Goal: Transaction & Acquisition: Obtain resource

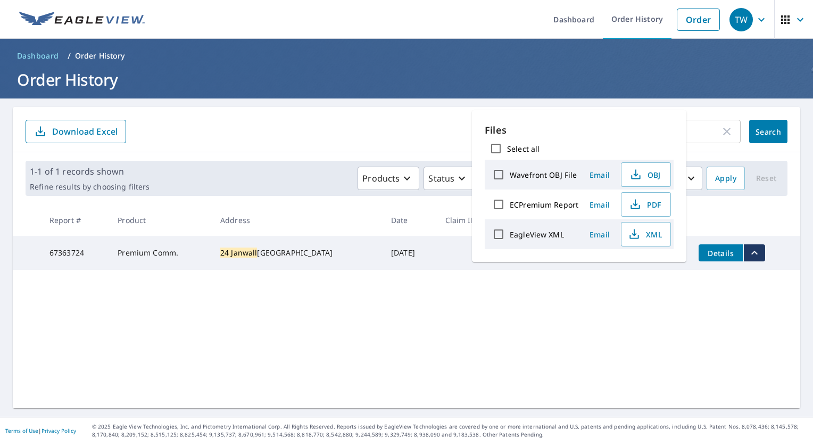
click at [717, 124] on div "24 janwall ​" at bounding box center [639, 131] width 204 height 23
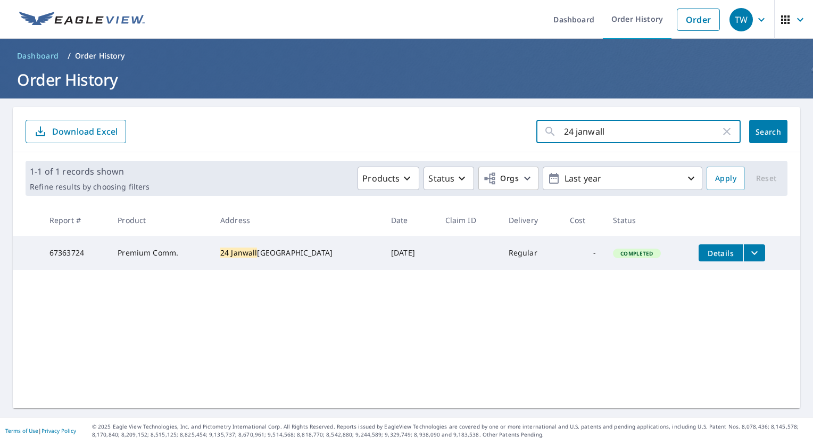
click at [721, 129] on icon "button" at bounding box center [727, 131] width 13 height 13
click at [660, 139] on input "text" at bounding box center [652, 132] width 177 height 30
type input "9092"
click button "Search" at bounding box center [769, 131] width 38 height 23
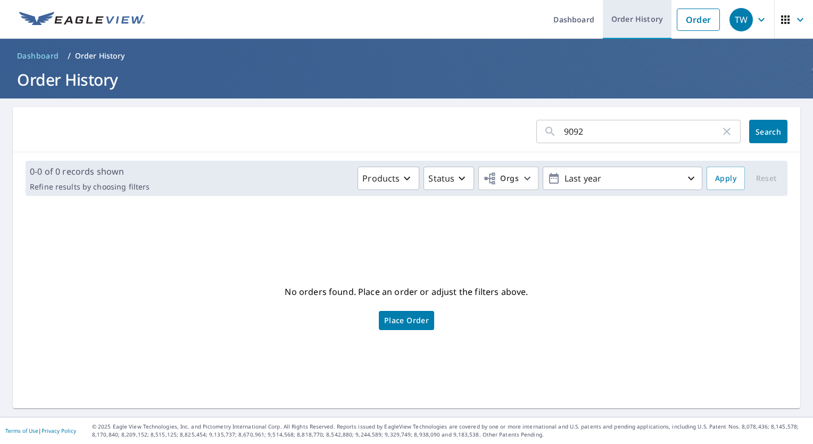
click at [629, 27] on link "Order History" at bounding box center [637, 19] width 69 height 39
click at [643, 122] on input "9092" at bounding box center [642, 132] width 157 height 30
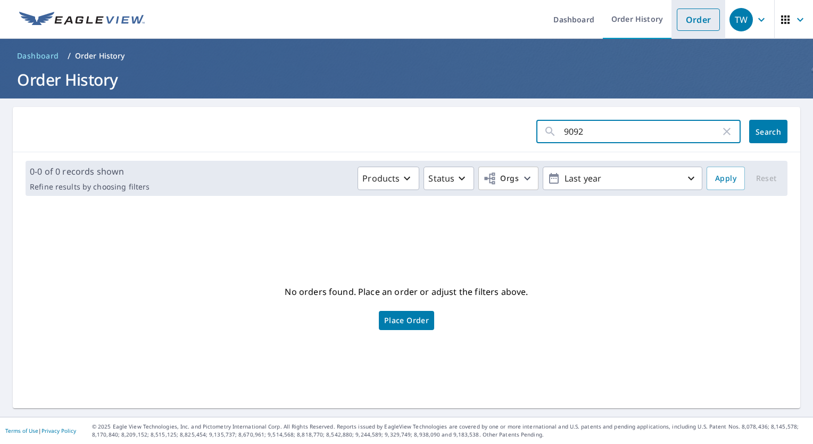
click at [684, 17] on link "Order" at bounding box center [698, 20] width 43 height 22
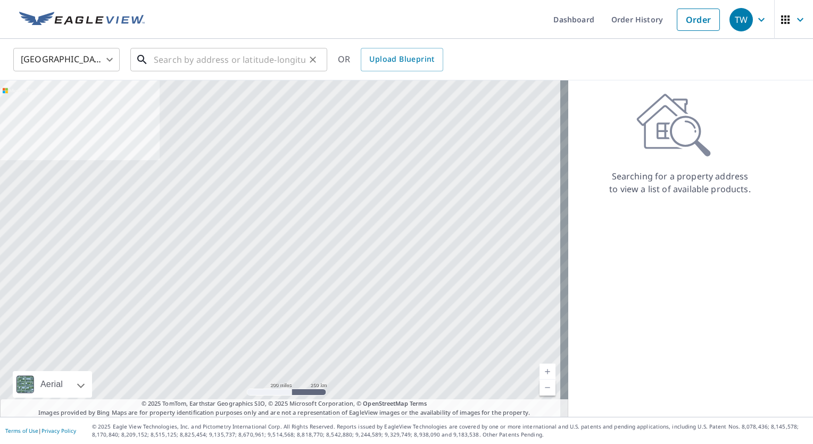
click at [232, 65] on input "text" at bounding box center [230, 60] width 152 height 30
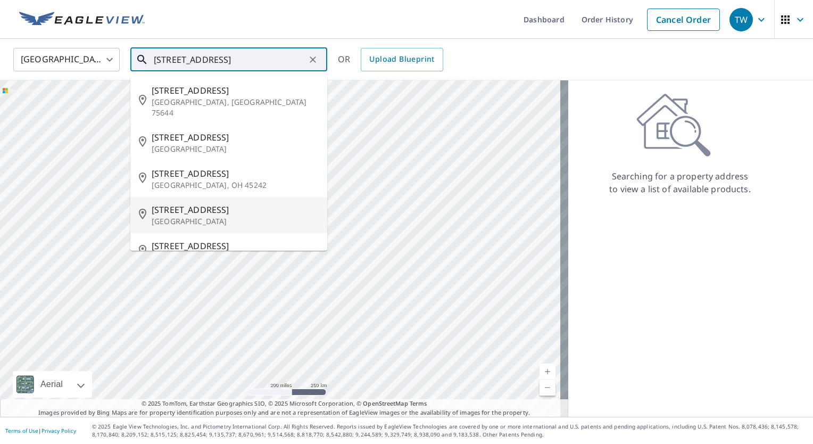
click at [242, 216] on p "[GEOGRAPHIC_DATA]" at bounding box center [235, 221] width 167 height 11
type input "[STREET_ADDRESS]"
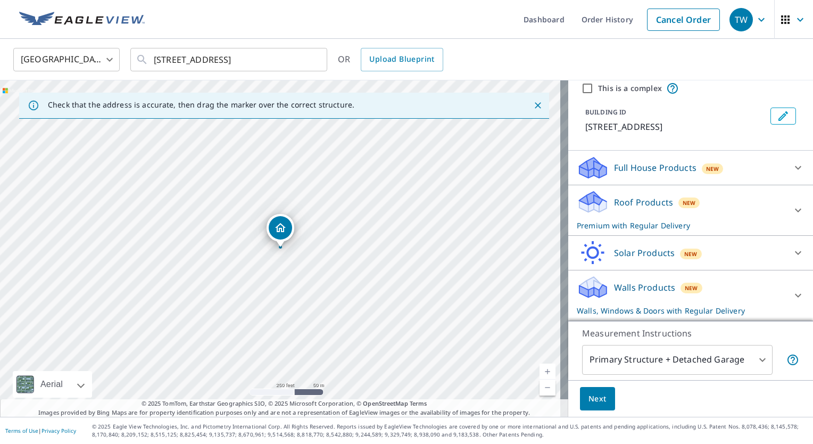
click at [709, 167] on span "New" at bounding box center [712, 168] width 13 height 9
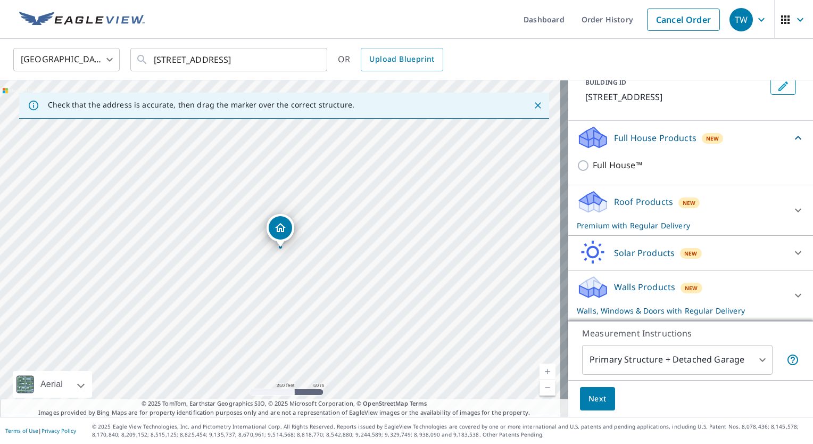
click at [679, 201] on div "New" at bounding box center [690, 203] width 22 height 11
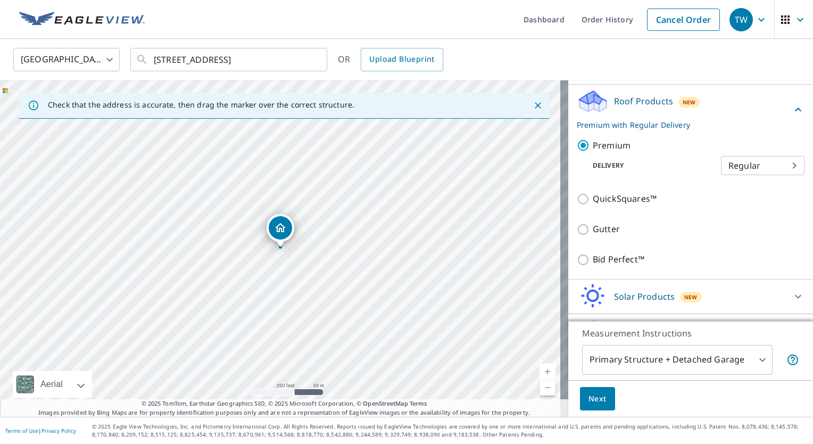
scroll to position [225, 0]
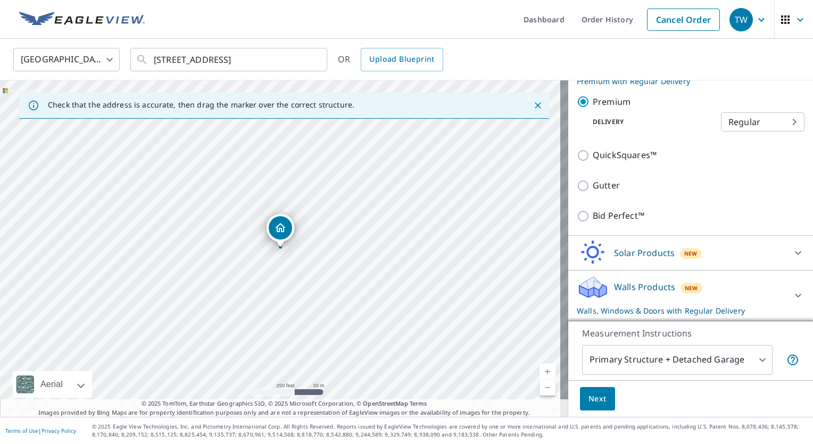
click at [644, 298] on div "Walls Products New Walls, Windows & Doors with Regular Delivery" at bounding box center [681, 296] width 209 height 42
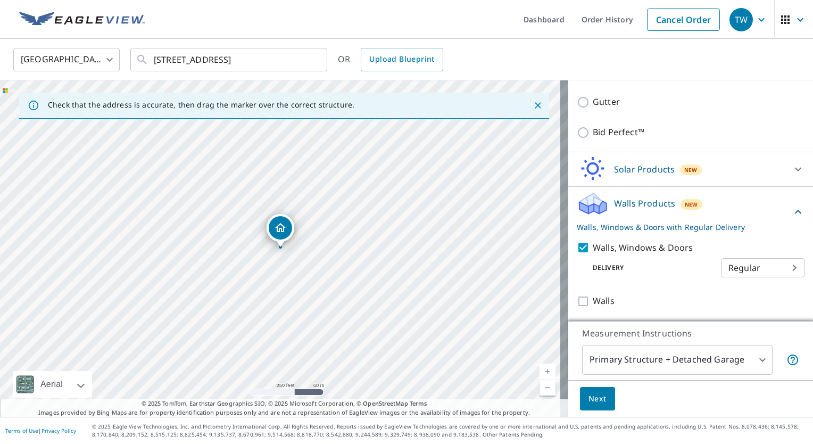
scroll to position [309, 0]
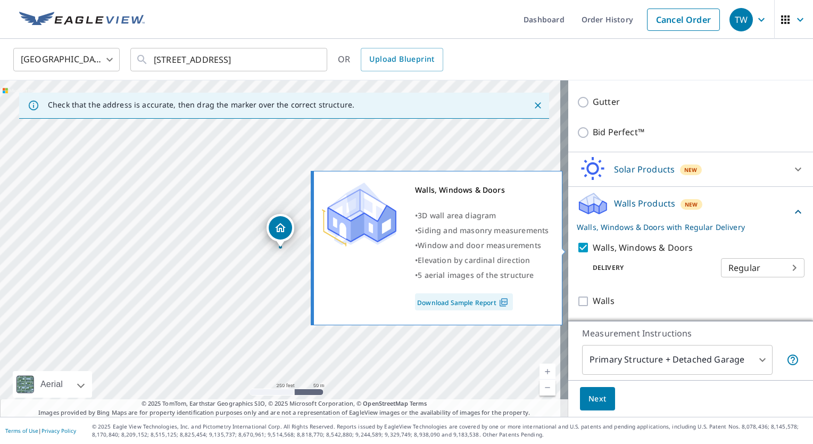
click at [577, 249] on input "Walls, Windows & Doors" at bounding box center [585, 247] width 16 height 13
checkbox input "false"
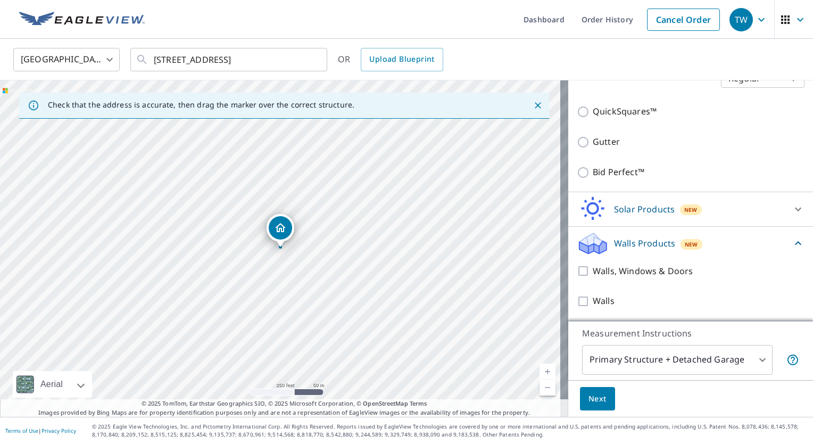
scroll to position [268, 0]
click at [588, 406] on button "Next" at bounding box center [597, 399] width 35 height 24
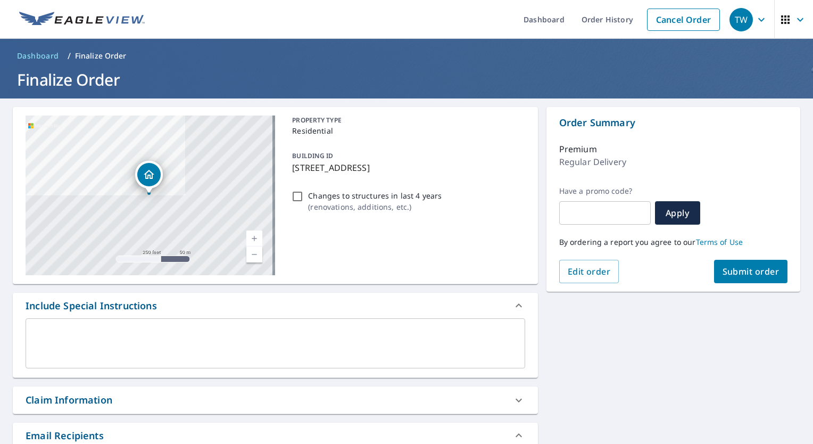
click at [748, 276] on span "Submit order" at bounding box center [751, 272] width 57 height 12
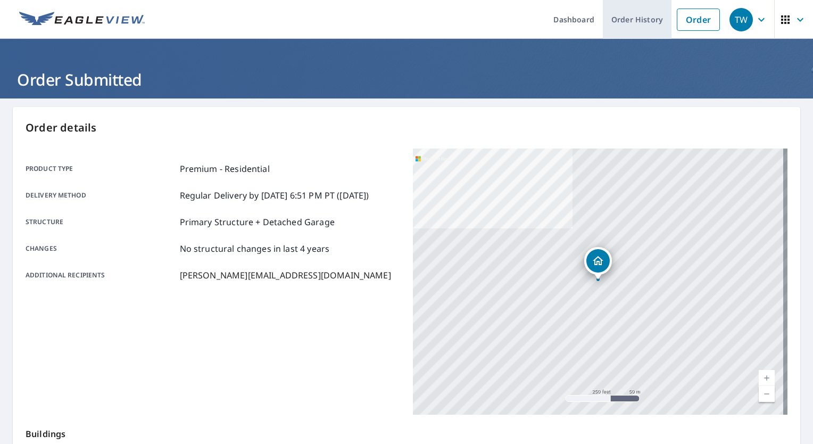
click at [653, 24] on link "Order History" at bounding box center [637, 19] width 69 height 39
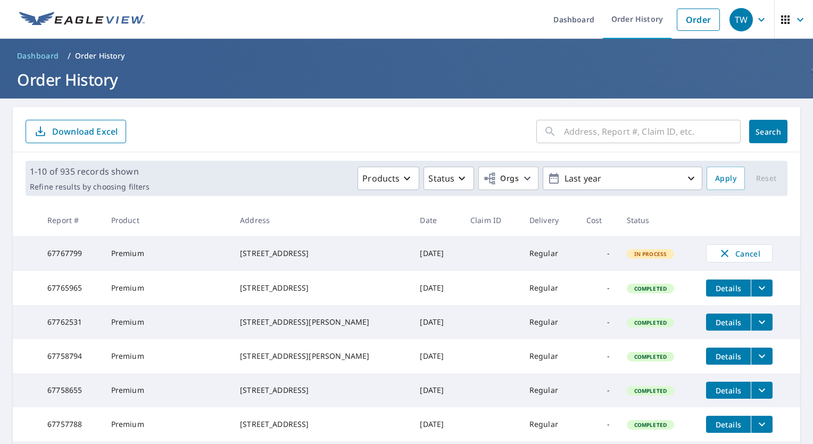
click at [616, 111] on div "​ Search Download Excel" at bounding box center [407, 129] width 788 height 45
click at [612, 131] on input "text" at bounding box center [652, 132] width 177 height 30
type input "1441"
click at [760, 138] on button "Search" at bounding box center [769, 131] width 38 height 23
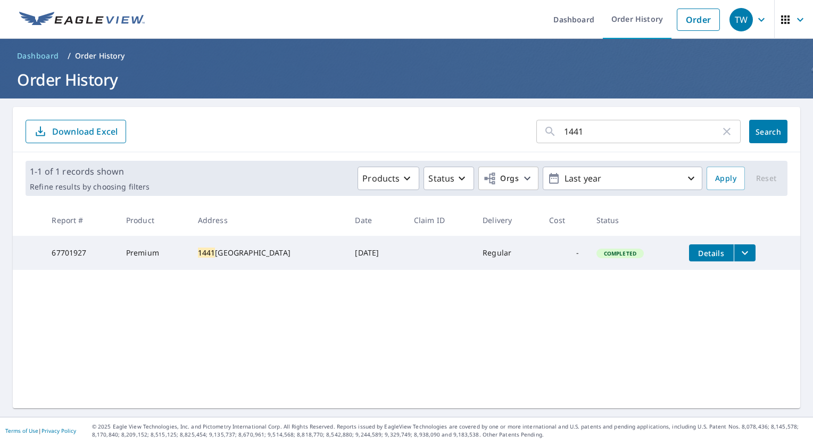
click at [739, 249] on icon "filesDropdownBtn-67701927" at bounding box center [745, 252] width 13 height 13
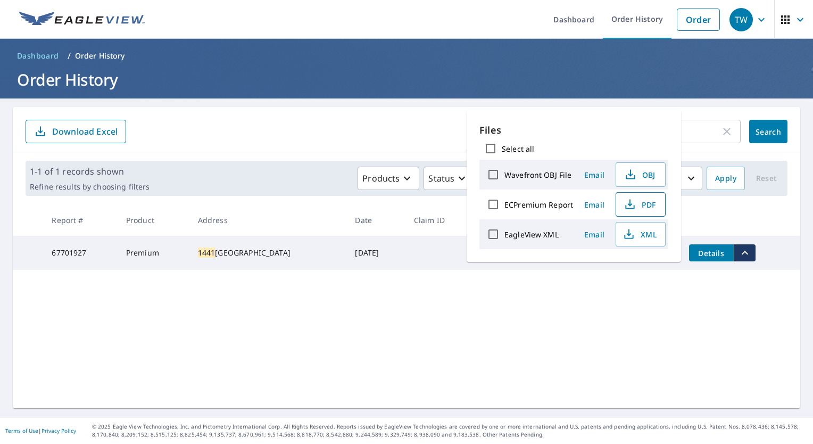
click at [641, 199] on span "PDF" at bounding box center [640, 204] width 34 height 13
click at [723, 133] on icon "button" at bounding box center [726, 131] width 7 height 7
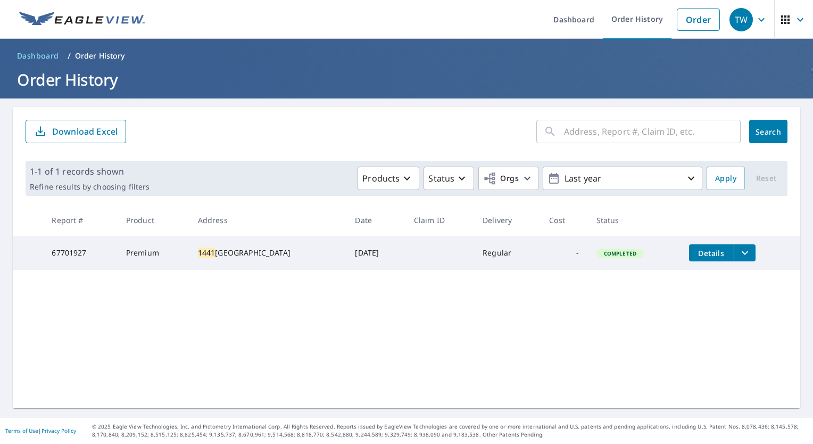
click at [694, 129] on input "text" at bounding box center [652, 132] width 177 height 30
type input "1508"
click button "Search" at bounding box center [769, 131] width 38 height 23
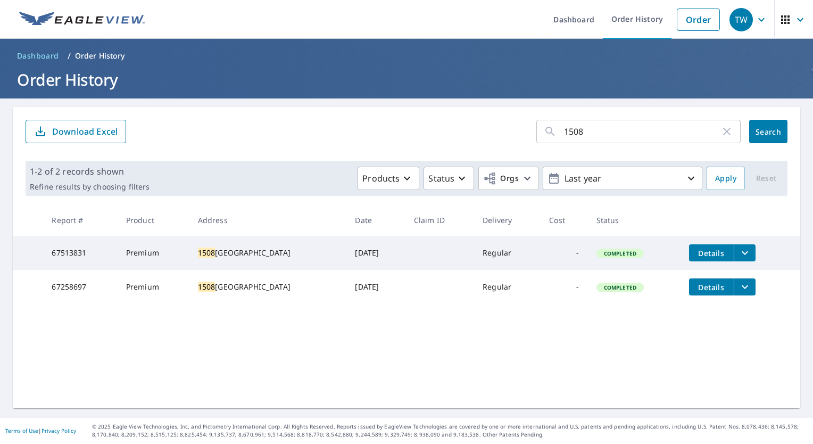
click at [741, 290] on icon "filesDropdownBtn-67258697" at bounding box center [745, 287] width 13 height 13
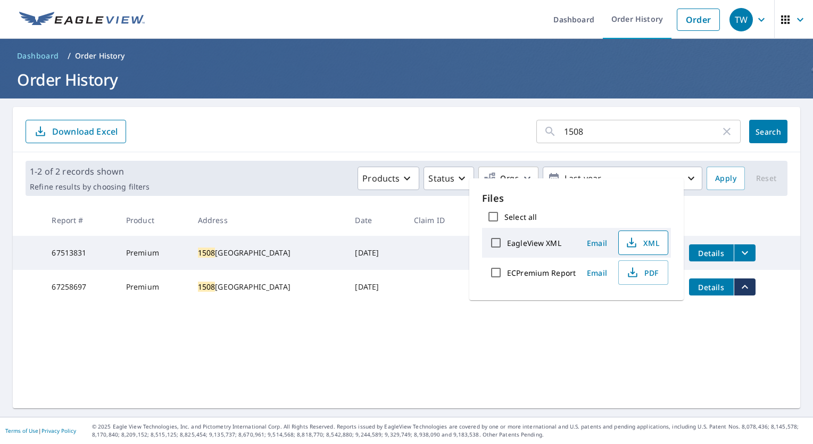
click at [647, 245] on span "XML" at bounding box center [643, 242] width 34 height 13
click at [730, 347] on div "1508 ​ Search Download Excel 1-2 of 2 records shown Refine results by choosing …" at bounding box center [407, 257] width 788 height 301
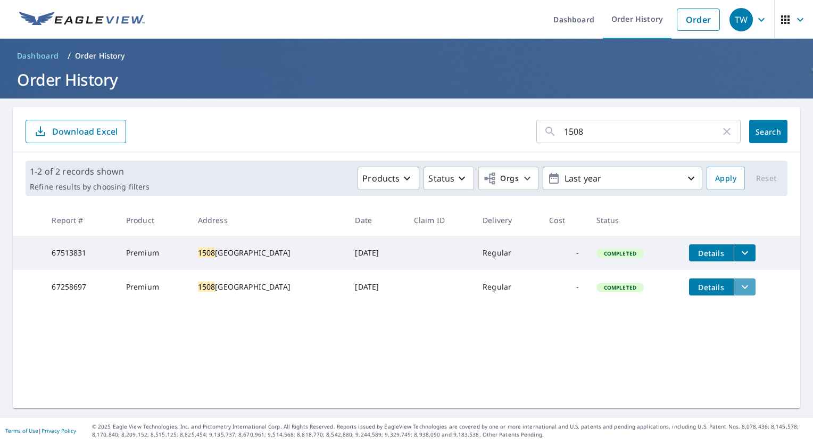
click at [739, 287] on icon "filesDropdownBtn-67258697" at bounding box center [745, 287] width 13 height 13
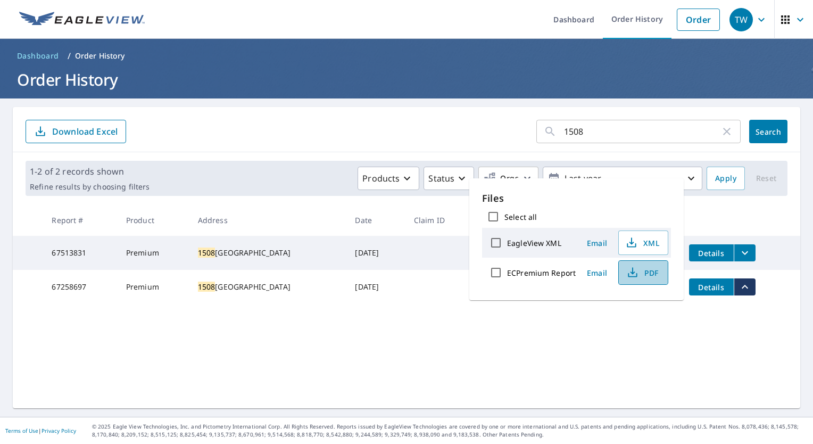
click at [641, 274] on span "PDF" at bounding box center [643, 272] width 34 height 13
drag, startPoint x: 641, startPoint y: 274, endPoint x: 613, endPoint y: 337, distance: 68.6
click at [613, 337] on div "1508 ​ Search Download Excel 1-2 of 2 records shown Refine results by choosing …" at bounding box center [407, 257] width 788 height 301
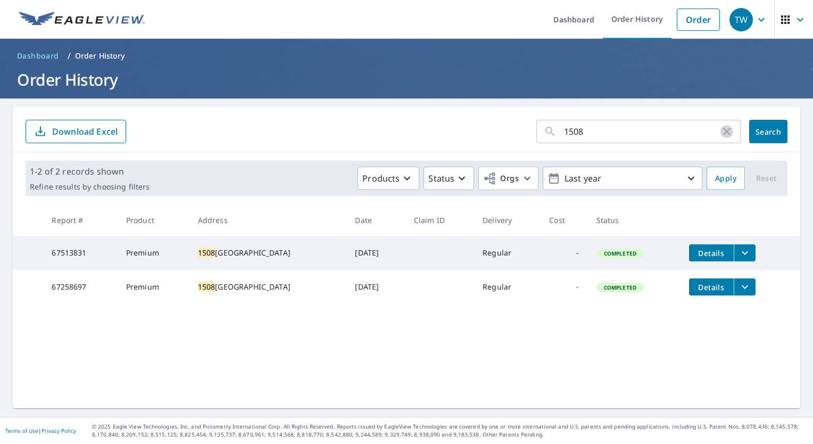
click at [723, 131] on icon "button" at bounding box center [726, 131] width 7 height 7
click at [621, 120] on input "text" at bounding box center [652, 132] width 177 height 30
type input "8404"
click button "Search" at bounding box center [769, 131] width 38 height 23
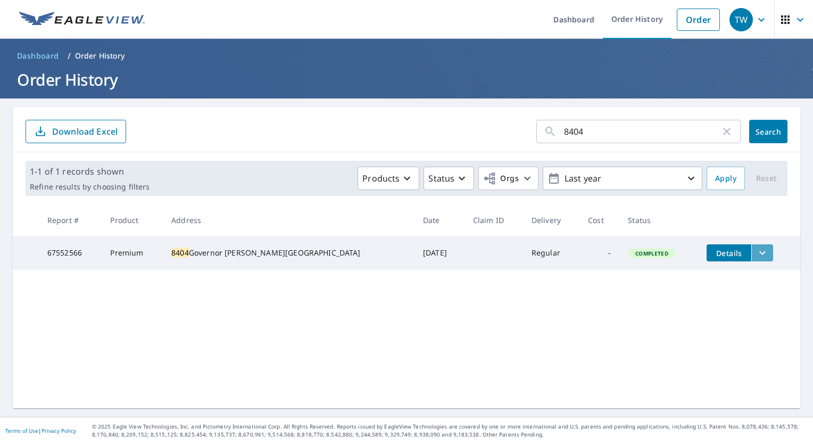
click at [756, 251] on icon "filesDropdownBtn-67552566" at bounding box center [762, 252] width 13 height 13
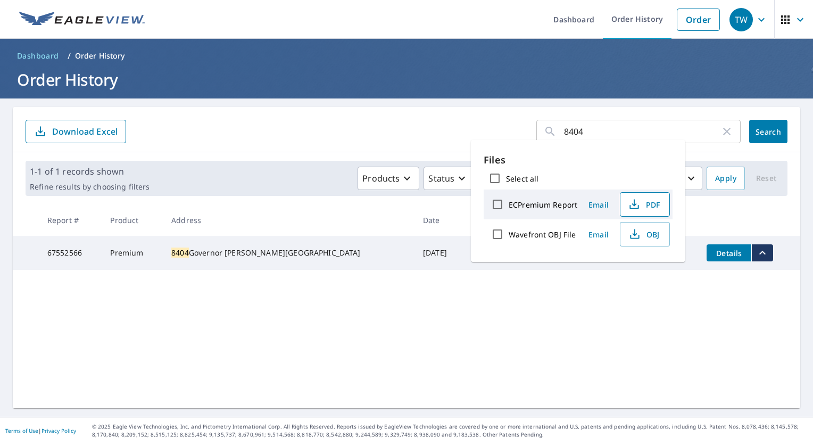
click at [645, 208] on span "PDF" at bounding box center [644, 204] width 34 height 13
